Goal: Register for event/course

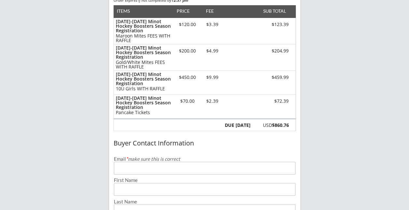
scroll to position [98, 0]
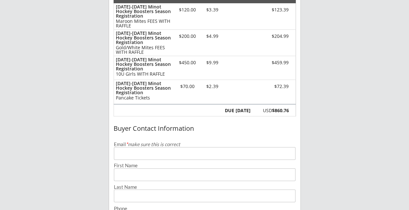
click at [146, 156] on input "email" at bounding box center [205, 153] width 182 height 13
type input "[PERSON_NAME][EMAIL_ADDRESS][PERSON_NAME][DOMAIN_NAME]"
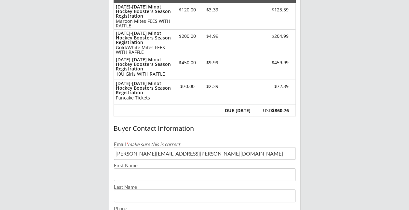
type input "[PERSON_NAME]"
type input "Lang"
type input "[PHONE_NUMBER]"
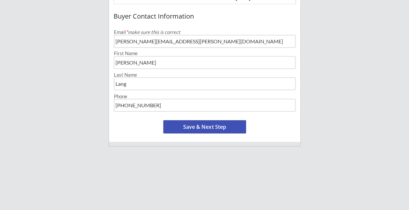
click at [195, 129] on button "Save & Next Step" at bounding box center [204, 126] width 83 height 13
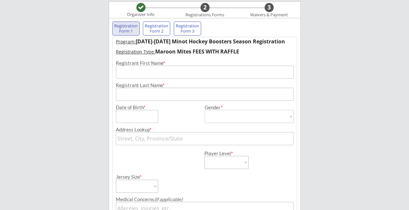
scroll to position [47, 0]
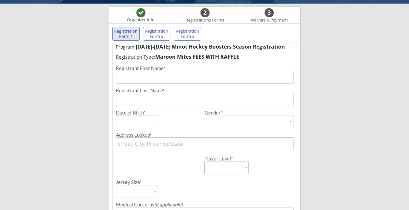
click at [145, 76] on input "input" at bounding box center [205, 77] width 178 height 13
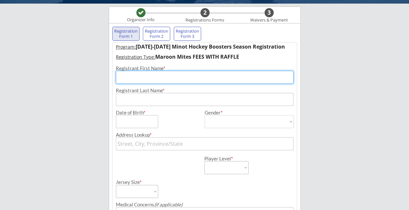
type input "Kaylee"
type input "Lang"
type input "[STREET_ADDRESS]"
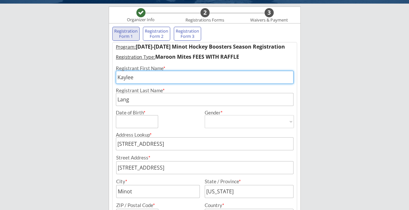
click at [135, 118] on input "input" at bounding box center [137, 121] width 42 height 13
type input "[DATE]"
click at [225, 115] on select "[DEMOGRAPHIC_DATA] [DEMOGRAPHIC_DATA]" at bounding box center [249, 121] width 89 height 13
drag, startPoint x: 142, startPoint y: 79, endPoint x: 148, endPoint y: 77, distance: 6.4
click at [142, 79] on input "input" at bounding box center [205, 77] width 178 height 13
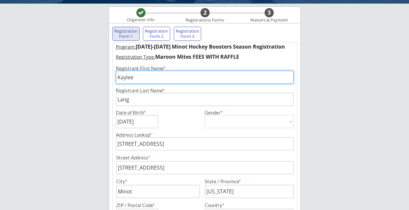
drag, startPoint x: 150, startPoint y: 77, endPoint x: 102, endPoint y: 75, distance: 47.6
type input "Kenna"
click at [139, 126] on input "input" at bounding box center [137, 121] width 42 height 13
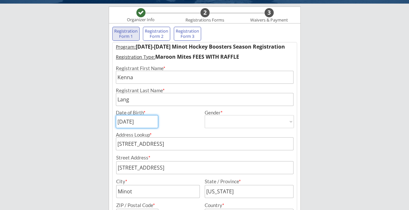
click at [143, 123] on input "input" at bounding box center [137, 121] width 42 height 13
type input "[DATE]"
click at [232, 125] on select "[DEMOGRAPHIC_DATA] [DEMOGRAPHIC_DATA]" at bounding box center [249, 121] width 89 height 13
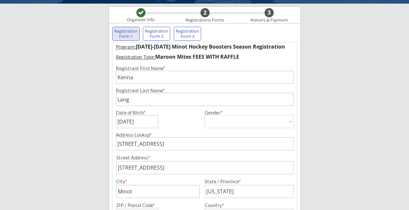
select select ""[DEMOGRAPHIC_DATA]""
click at [205, 115] on select "[DEMOGRAPHIC_DATA] [DEMOGRAPHIC_DATA]" at bounding box center [249, 121] width 89 height 13
type input "[DEMOGRAPHIC_DATA]"
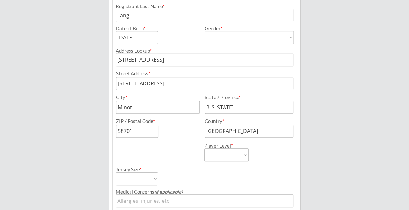
scroll to position [145, 0]
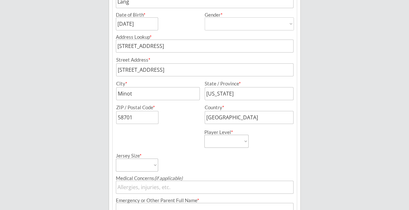
click at [229, 142] on select "Learn to Play Boys Learn to Play Girls Maroon Mites Gold/White Mites Squirts Pe…" at bounding box center [226, 140] width 44 height 13
select select ""Maroon Mites""
click at [204, 134] on select "Learn to Play Boys Learn to Play Girls Maroon Mites Gold/White Mites Squirts Pe…" at bounding box center [226, 140] width 44 height 13
click at [143, 161] on select "Adult Small Adult Medium Adult Large Adult XL Goalie Cut" at bounding box center [137, 164] width 42 height 13
click at [188, 156] on div "Jersey Size * Adult Small Adult Medium Adult Large Adult XL Goalie Cut" at bounding box center [160, 159] width 88 height 24
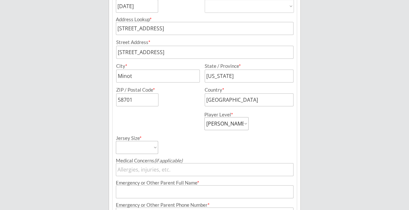
scroll to position [210, 0]
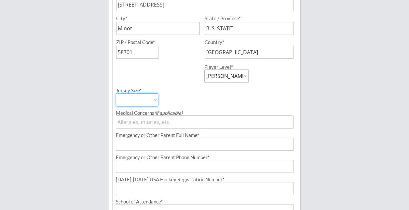
click at [150, 96] on select "Adult Small Adult Medium Adult Large Adult XL Goalie Cut" at bounding box center [137, 99] width 42 height 13
select select ""Adult Small""
click at [116, 93] on select "Adult Small Adult Medium Adult Large Adult XL Goalie Cut" at bounding box center [137, 99] width 42 height 13
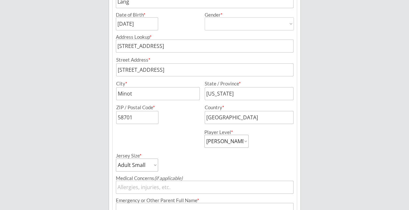
scroll to position [177, 0]
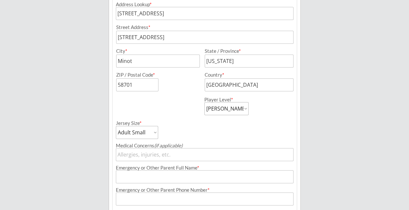
click at [140, 135] on select "Adult Small Adult Medium Adult Large Adult XL Goalie Cut" at bounding box center [137, 132] width 42 height 13
click at [116, 126] on select "Adult Small Adult Medium Adult Large Adult XL Goalie Cut" at bounding box center [137, 132] width 42 height 13
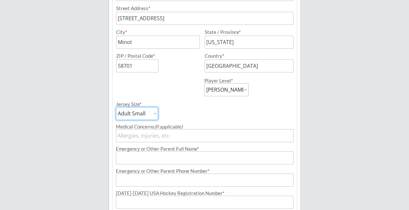
scroll to position [210, 0]
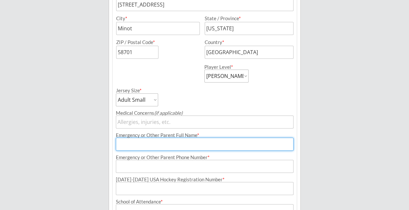
click at [143, 143] on input "input" at bounding box center [205, 143] width 178 height 13
click at [344, 135] on div "Minot Hockey Boosters Organizer Info 2 Registrations Forms 3 Waivers & Payment …" at bounding box center [204, 65] width 409 height 550
click at [161, 142] on input "input" at bounding box center [205, 143] width 178 height 13
drag, startPoint x: 341, startPoint y: 123, endPoint x: 320, endPoint y: 120, distance: 21.3
click at [341, 123] on div "Minot Hockey Boosters Organizer Info 2 Registrations Forms 3 Waivers & Payment …" at bounding box center [204, 65] width 409 height 550
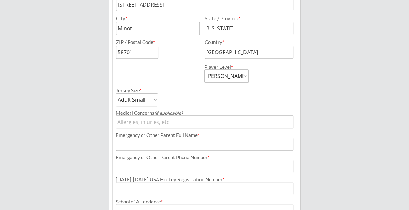
click at [154, 144] on input "input" at bounding box center [205, 143] width 178 height 13
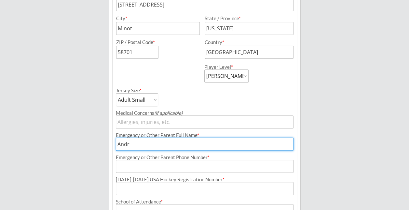
type input "[PERSON_NAME]"
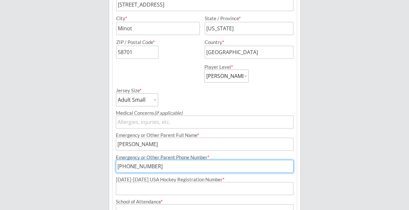
type input "[PHONE_NUMBER]"
click at [228, 188] on input "input" at bounding box center [205, 188] width 178 height 13
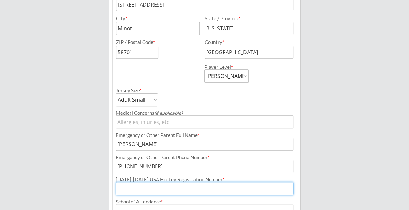
click at [142, 188] on input "input" at bounding box center [205, 188] width 178 height 13
paste input "252600748LANGK"
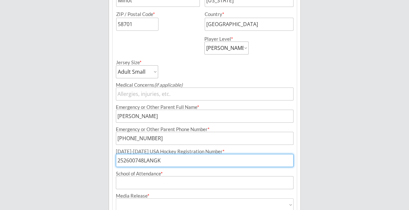
scroll to position [242, 0]
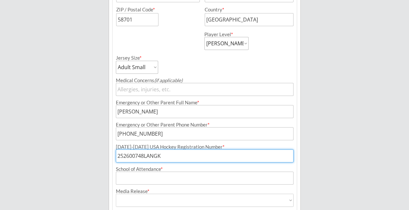
type input "252600748LANGK"
click at [149, 178] on input "input" at bounding box center [205, 177] width 178 height 13
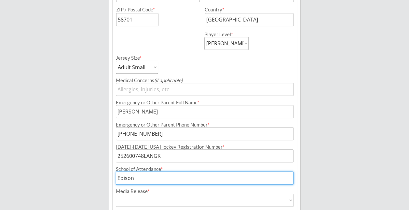
type input "Edison"
click at [173, 196] on select "Yes No" at bounding box center [205, 199] width 178 height 13
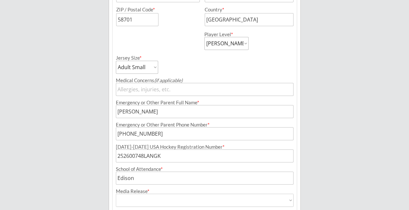
select select ""Yes""
click at [116, 193] on select "Yes No" at bounding box center [205, 199] width 178 height 13
type input "Yes"
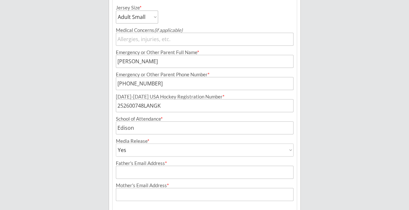
scroll to position [307, 0]
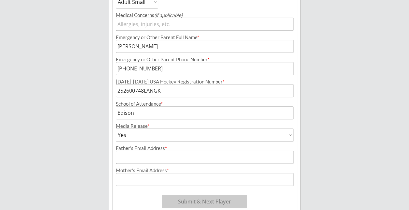
click at [166, 159] on input "input" at bounding box center [205, 156] width 178 height 13
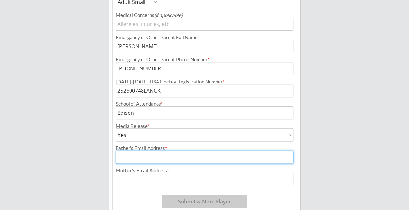
type input "[PERSON_NAME][EMAIL_ADDRESS][PERSON_NAME][DOMAIN_NAME]"
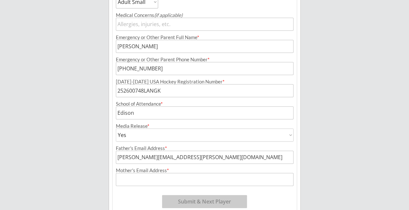
click at [157, 176] on input "input" at bounding box center [205, 179] width 178 height 13
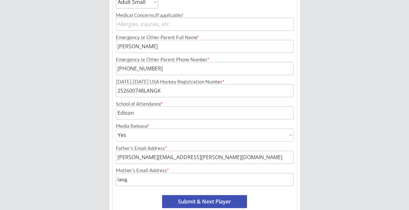
click at [139, 172] on div "Mother's Email Address *" at bounding box center [205, 170] width 178 height 5
click at [137, 176] on input "input" at bounding box center [205, 179] width 178 height 13
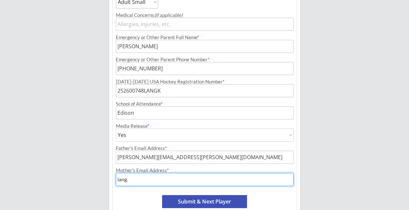
click at [149, 178] on input "input" at bounding box center [205, 179] width 178 height 13
click at [176, 178] on input "input" at bounding box center [205, 179] width 178 height 13
type input "[EMAIL_ADDRESS][PERSON_NAME][DOMAIN_NAME]"
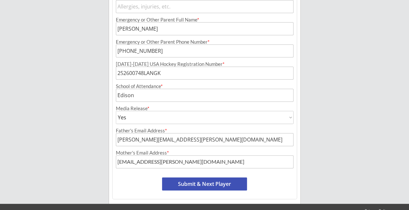
scroll to position [340, 0]
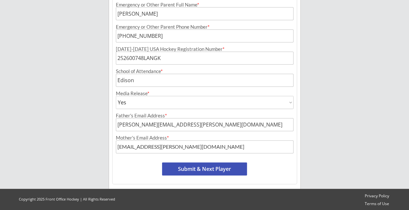
click at [195, 169] on button "Submit & Next Player" at bounding box center [204, 168] width 85 height 13
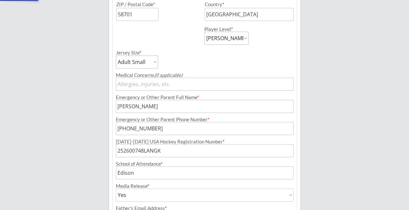
scroll to position [53, 0]
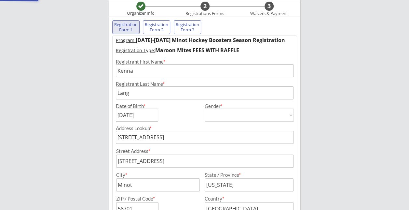
select select ""PLACEHOLDER_1427118222253""
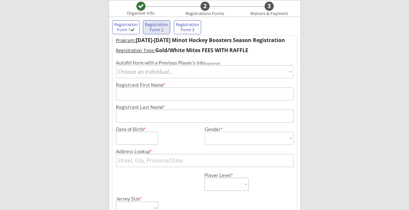
click at [163, 72] on select "Choose an individual... [PERSON_NAME]" at bounding box center [205, 71] width 178 height 13
select select ""1348695171700984260__LOOKUP__1757438749968x506015187788890100""
click at [116, 65] on select "Choose an individual... [PERSON_NAME]" at bounding box center [205, 71] width 178 height 13
type input "Kenna"
type input "Lang"
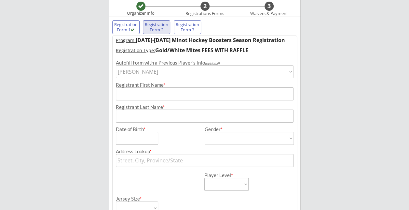
type input "[DATE]"
type input "[STREET_ADDRESS]"
type input "Minot"
type input "[US_STATE]"
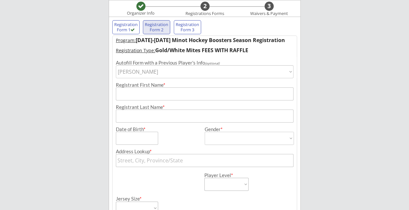
type input "58701"
type input "[GEOGRAPHIC_DATA]"
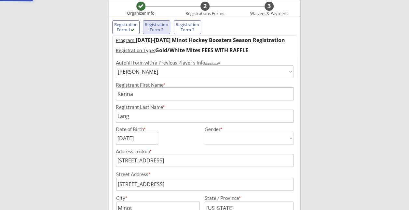
type input "[DEMOGRAPHIC_DATA]"
select select ""[DEMOGRAPHIC_DATA]""
select select ""Maroon Mites""
select select ""Adult Small""
type input "[PERSON_NAME]"
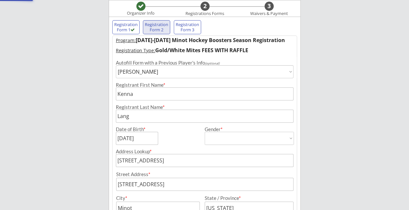
type input "[PHONE_NUMBER]"
type input "252600748LANGK"
type input "Edison"
type input "Yes"
select select ""Yes""
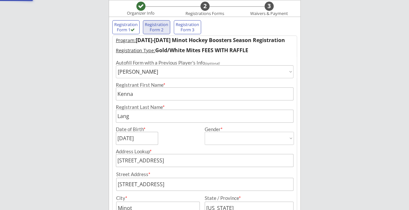
type input "[PERSON_NAME][EMAIL_ADDRESS][PERSON_NAME][DOMAIN_NAME]"
type input "[EMAIL_ADDRESS][PERSON_NAME][DOMAIN_NAME]"
click at [125, 71] on select "Choose an individual... [PERSON_NAME]" at bounding box center [205, 71] width 178 height 13
click at [128, 72] on select "Choose an individual... [PERSON_NAME]" at bounding box center [205, 71] width 178 height 13
click at [125, 93] on input "input" at bounding box center [205, 93] width 178 height 13
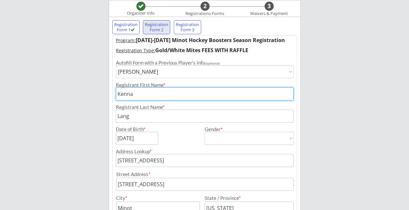
click at [125, 93] on input "input" at bounding box center [205, 93] width 178 height 13
type input "[PERSON_NAME]"
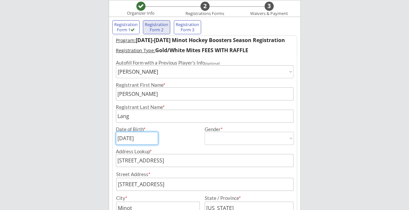
click at [128, 139] on input "input" at bounding box center [137, 137] width 42 height 13
click at [129, 138] on input "input" at bounding box center [137, 137] width 42 height 13
click at [139, 136] on input "input" at bounding box center [137, 137] width 42 height 13
click at [149, 137] on input "input" at bounding box center [137, 137] width 42 height 13
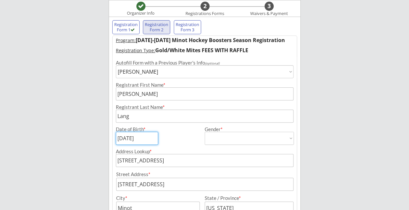
type input "[DATE]"
click at [214, 138] on select "[DEMOGRAPHIC_DATA] [DEMOGRAPHIC_DATA]" at bounding box center [249, 137] width 89 height 13
select select ""[DEMOGRAPHIC_DATA]""
click at [205, 131] on select "[DEMOGRAPHIC_DATA] [DEMOGRAPHIC_DATA]" at bounding box center [249, 137] width 89 height 13
type input "[DEMOGRAPHIC_DATA]"
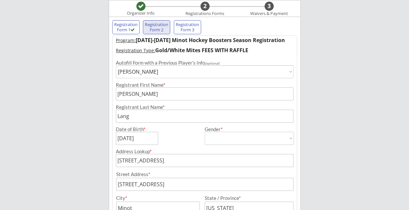
click at [190, 143] on div "Date of Birth *" at bounding box center [158, 136] width 85 height 18
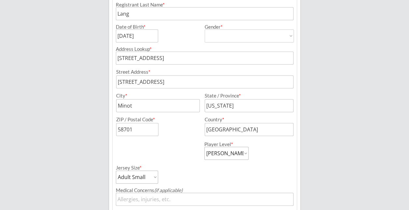
scroll to position [184, 0]
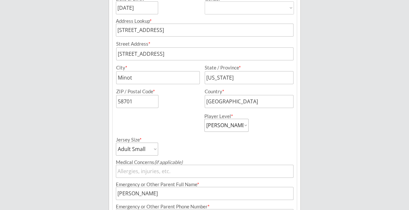
click at [228, 126] on select "Learn to Play Boys Learn to Play Girls Maroon Mites Gold/White Mites Squirts Pe…" at bounding box center [226, 124] width 44 height 13
select select ""Gold/White Mites""
click at [204, 118] on select "Learn to Play Boys Learn to Play Girls Maroon Mites Gold/White Mites Squirts Pe…" at bounding box center [226, 124] width 44 height 13
click at [147, 152] on select "Adult Small Adult Medium Adult Large Adult XL Goalie Cut" at bounding box center [137, 148] width 42 height 13
click at [173, 131] on div "Player Level * Learn to Play Boys Learn to Play Girls Maroon Mites Gold/White M…" at bounding box center [205, 120] width 185 height 24
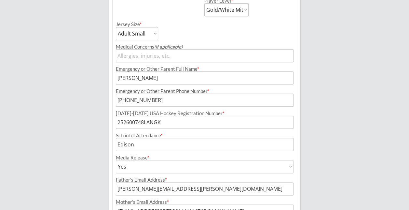
scroll to position [314, 0]
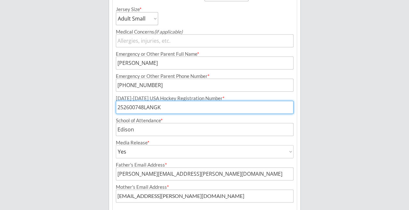
click at [164, 105] on input "input" at bounding box center [205, 107] width 178 height 13
paste input "211602330LANGK"
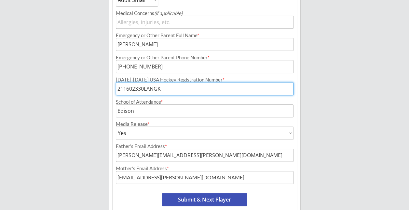
scroll to position [346, 0]
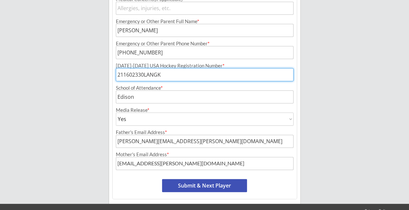
type input "211602330LANGK"
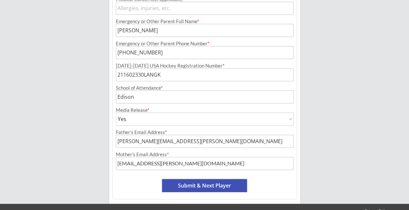
click at [190, 186] on button "Submit & Next Player" at bounding box center [204, 185] width 85 height 13
select select ""PLACEHOLDER_1427118222253""
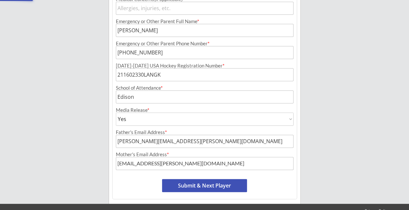
select select ""PLACEHOLDER_1427118222253""
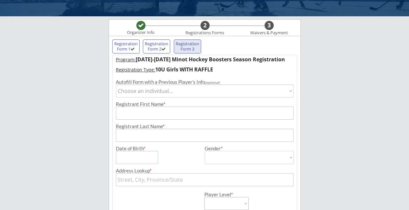
scroll to position [21, 0]
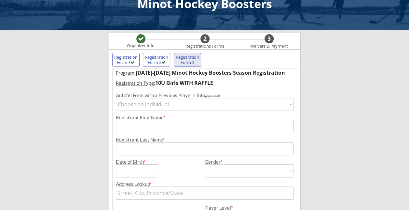
click at [166, 103] on select "Choose an individual... [PERSON_NAME] [PERSON_NAME]" at bounding box center [205, 104] width 178 height 13
select select ""1348695171700984260__LOOKUP__1757438749968x506015187788890100""
click at [116, 98] on select "Choose an individual... [PERSON_NAME] [PERSON_NAME]" at bounding box center [205, 104] width 178 height 13
type input "Kenna"
type input "Lang"
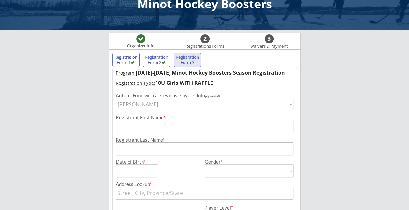
type input "[DATE]"
type input "[STREET_ADDRESS]"
type input "Minot"
type input "[US_STATE]"
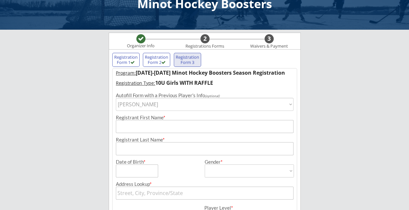
type input "58701"
type input "[GEOGRAPHIC_DATA]"
type input "[DEMOGRAPHIC_DATA]"
select select ""[DEMOGRAPHIC_DATA]""
select select ""Maroon Mites""
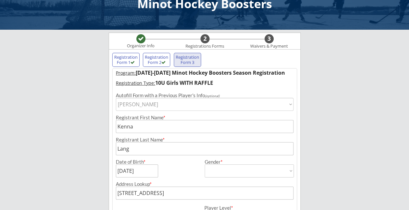
select select ""Adult Small""
type input "[PERSON_NAME]"
type input "[PHONE_NUMBER]"
type input "252600748LANGK"
type input "Edison"
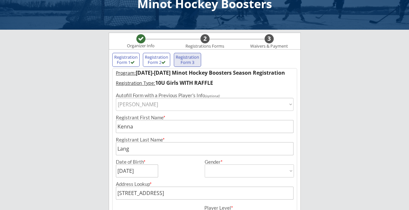
type input "Yes"
select select ""Yes""
type input "[PERSON_NAME][EMAIL_ADDRESS][PERSON_NAME][DOMAIN_NAME]"
type input "[EMAIL_ADDRESS][PERSON_NAME][DOMAIN_NAME]"
click at [147, 104] on select "Choose an individual... [PERSON_NAME] [PERSON_NAME]" at bounding box center [205, 104] width 178 height 13
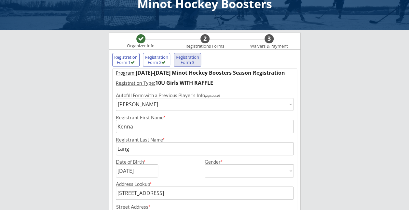
select select ""1348695171700984260__LOOKUP__1722978902631x445591680279642100""
click at [116, 98] on select "Choose an individual... [PERSON_NAME] [PERSON_NAME]" at bounding box center [205, 104] width 178 height 13
type input "[PERSON_NAME]"
type input "[DATE]"
type input "[DEMOGRAPHIC_DATA]"
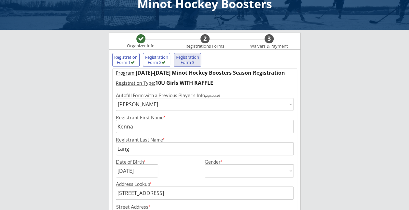
select select ""[DEMOGRAPHIC_DATA]""
select select ""Gold/White Mites""
type input "211602330LANGK"
click at [148, 104] on select "Choose an individual... [PERSON_NAME] [PERSON_NAME]" at bounding box center [205, 104] width 178 height 13
select select ""1348695171700984260__LOOKUP__1757438749968x506015187788890100""
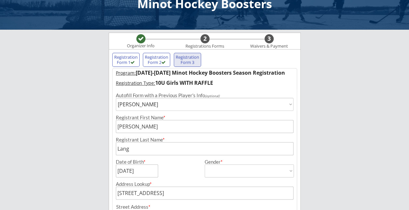
click at [116, 98] on select "Choose an individual... [PERSON_NAME] [PERSON_NAME]" at bounding box center [205, 104] width 178 height 13
type input "Kenna"
type input "[DATE]"
type input "[DEMOGRAPHIC_DATA]"
select select ""[DEMOGRAPHIC_DATA]""
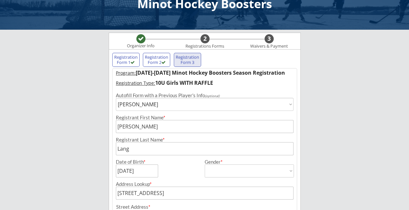
select select ""Maroon Mites""
type input "252600748LANGK"
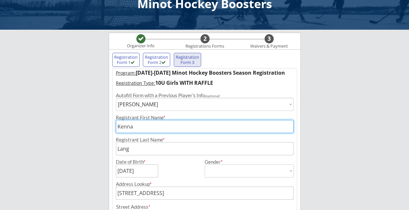
click at [132, 120] on input "input" at bounding box center [205, 126] width 178 height 13
click at [133, 123] on input "input" at bounding box center [205, 126] width 178 height 13
type input "Kaylee"
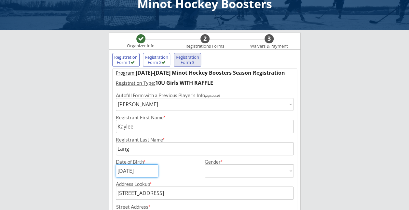
click at [143, 171] on input "input" at bounding box center [137, 170] width 42 height 13
click at [150, 170] on input "input" at bounding box center [137, 170] width 42 height 13
click at [134, 169] on input "input" at bounding box center [137, 170] width 42 height 13
click at [136, 169] on input "input" at bounding box center [137, 170] width 42 height 13
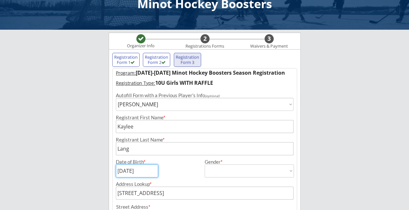
click at [132, 169] on input "input" at bounding box center [137, 170] width 42 height 13
type input "[DATE]"
drag, startPoint x: 169, startPoint y: 169, endPoint x: 173, endPoint y: 169, distance: 3.3
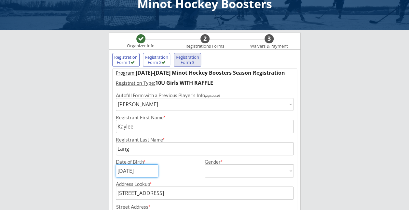
click at [169, 169] on div "Date of Birth *" at bounding box center [158, 168] width 85 height 18
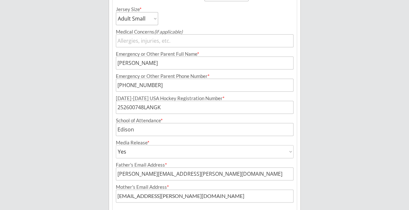
scroll to position [346, 0]
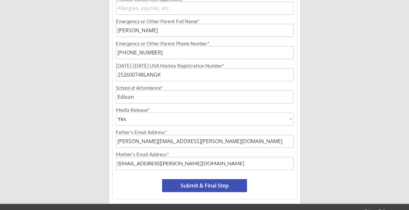
click at [171, 69] on input "input" at bounding box center [205, 74] width 178 height 13
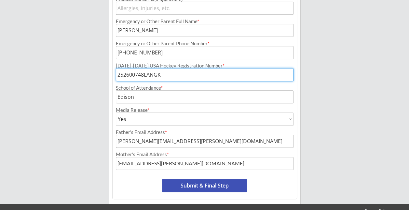
click at [167, 74] on input "input" at bounding box center [205, 74] width 178 height 13
paste input "211602329LANGK"
type input "211602329LANGK"
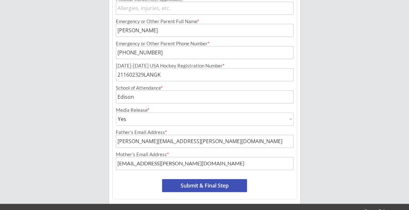
click at [200, 184] on button "Submit & Final Step" at bounding box center [204, 185] width 85 height 13
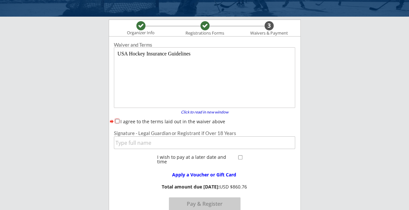
scroll to position [21, 0]
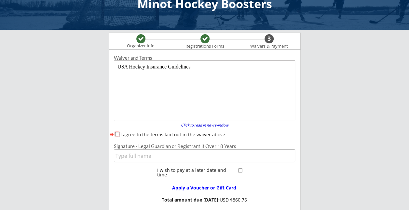
click at [117, 134] on input "I agree to the terms laid out in the waiver above" at bounding box center [117, 134] width 4 height 4
checkbox input "true"
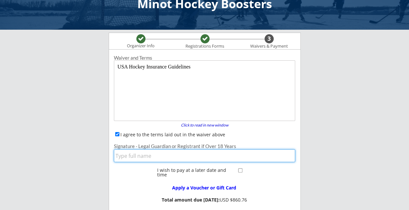
drag, startPoint x: 141, startPoint y: 159, endPoint x: 152, endPoint y: 158, distance: 11.8
click at [141, 159] on input "input" at bounding box center [205, 155] width 182 height 13
type input "[PERSON_NAME]"
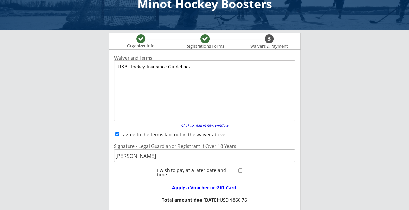
click at [177, 68] on body "USA Hockey Insurance Guidelines" at bounding box center [205, 91] width 176 height 55
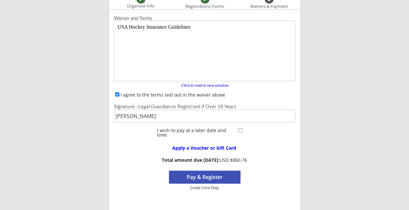
scroll to position [86, 0]
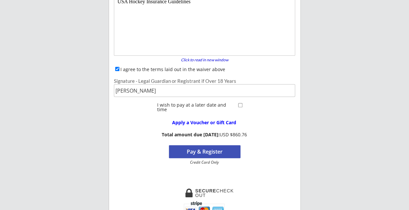
click at [206, 154] on button "Pay & Register" at bounding box center [205, 151] width 72 height 13
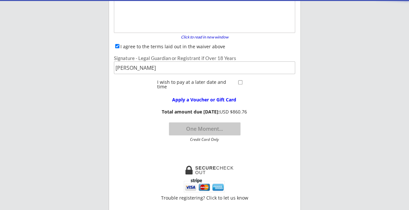
scroll to position [118, 0]
